Goal: Information Seeking & Learning: Check status

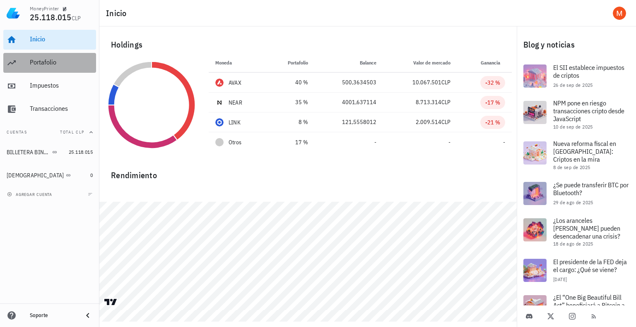
click at [53, 58] on div "Portafolio" at bounding box center [61, 62] width 63 height 19
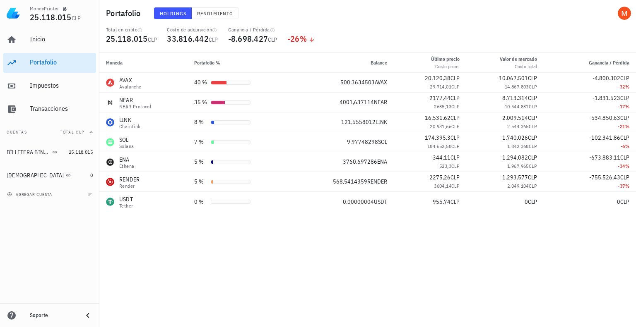
click at [626, 246] on div "Moneda Portafolio % Balance Último precio Costo prom. Valor [PERSON_NAME] Costo…" at bounding box center [367, 190] width 537 height 274
click at [550, 129] on div "-21 %" at bounding box center [589, 127] width 79 height 8
click at [525, 127] on span "2.544.365" at bounding box center [518, 126] width 22 height 6
drag, startPoint x: 500, startPoint y: 119, endPoint x: 542, endPoint y: 142, distance: 48.3
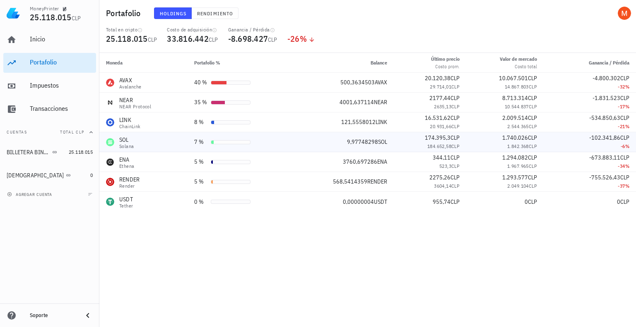
click at [542, 142] on tbody "AVAX Avalanche 40 % 500,3634503 AVAX 20.120,38 CLP 29.714,01 CLP 10.067.501 CLP…" at bounding box center [367, 142] width 537 height 139
click at [533, 235] on div "Moneda Portafolio % Balance Último precio Costo prom. Valor [PERSON_NAME] Costo…" at bounding box center [367, 190] width 537 height 274
click at [58, 115] on div "Transacciones" at bounding box center [61, 109] width 63 height 19
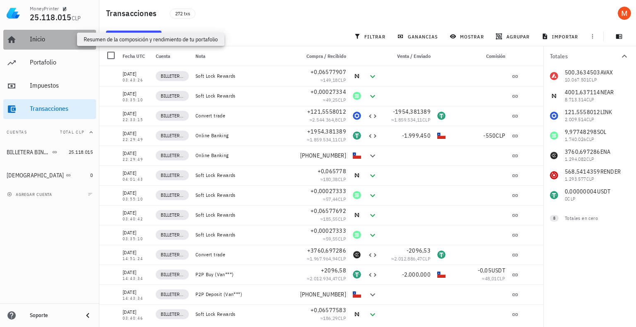
click at [62, 38] on div "Inicio" at bounding box center [61, 39] width 63 height 8
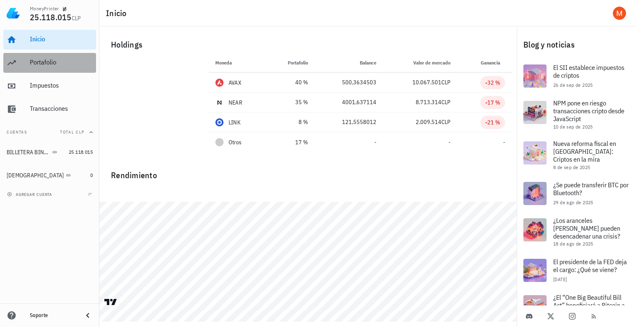
click at [61, 59] on div "Portafolio" at bounding box center [61, 62] width 63 height 8
